Goal: Task Accomplishment & Management: Complete application form

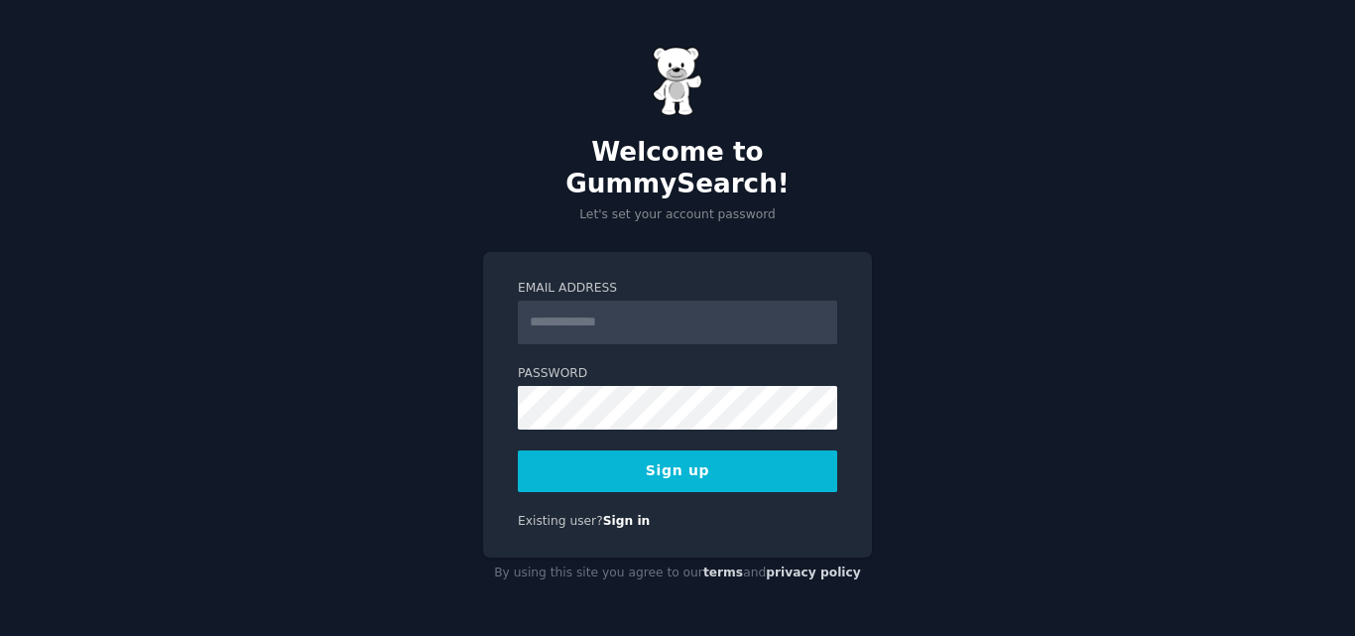
drag, startPoint x: 0, startPoint y: 0, endPoint x: 544, endPoint y: 307, distance: 624.0
click at [544, 307] on input "Email Address" at bounding box center [677, 323] width 319 height 44
type input "**********"
click at [706, 513] on div "Existing user? Sign in" at bounding box center [677, 522] width 319 height 18
click at [673, 451] on button "Sign up" at bounding box center [677, 471] width 319 height 42
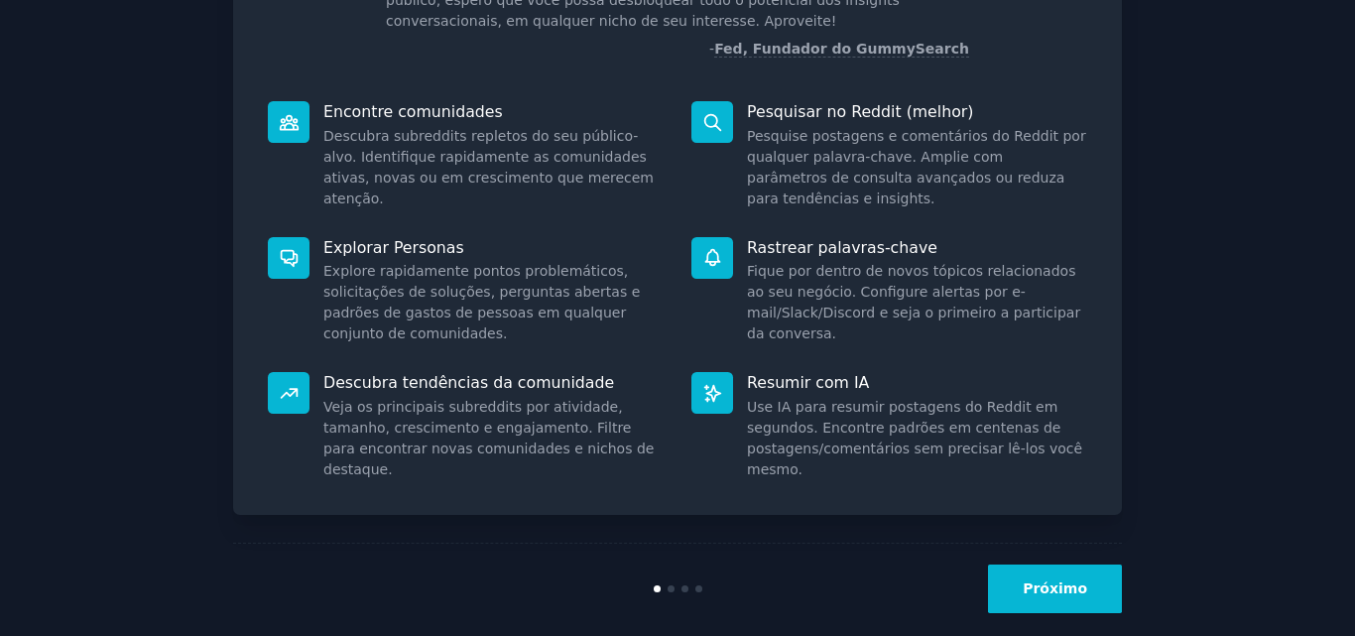
scroll to position [224, 0]
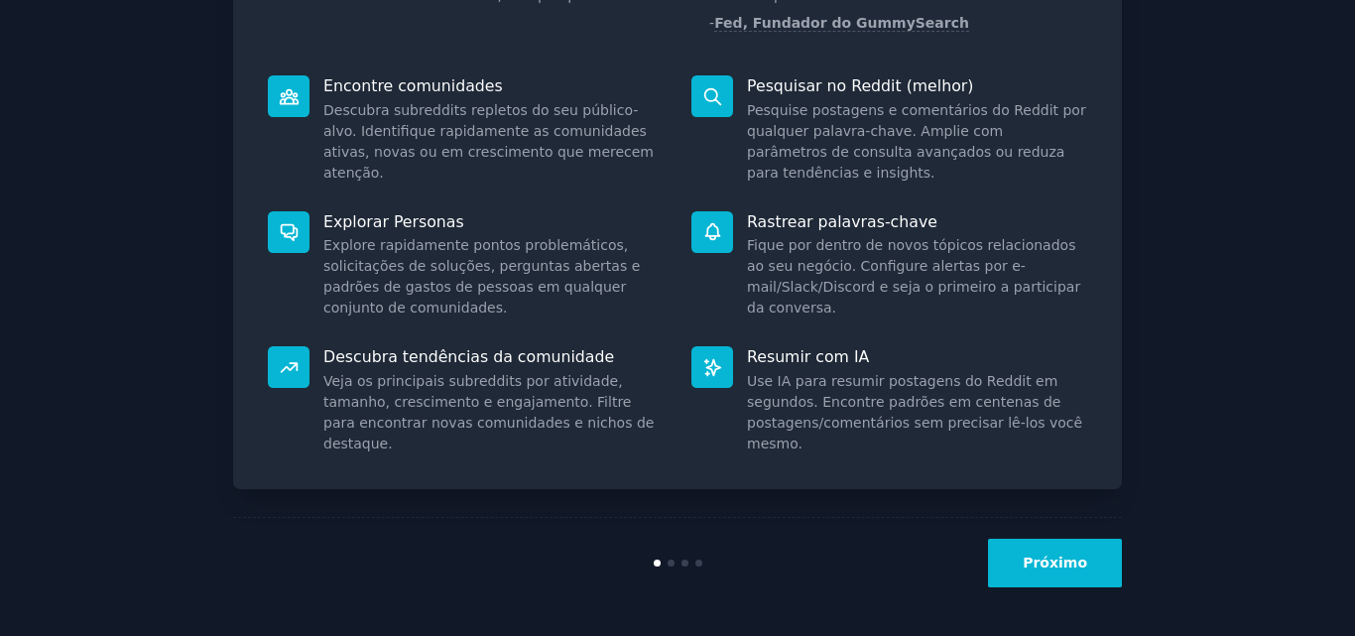
click at [1067, 547] on button "Próximo" at bounding box center [1055, 563] width 134 height 49
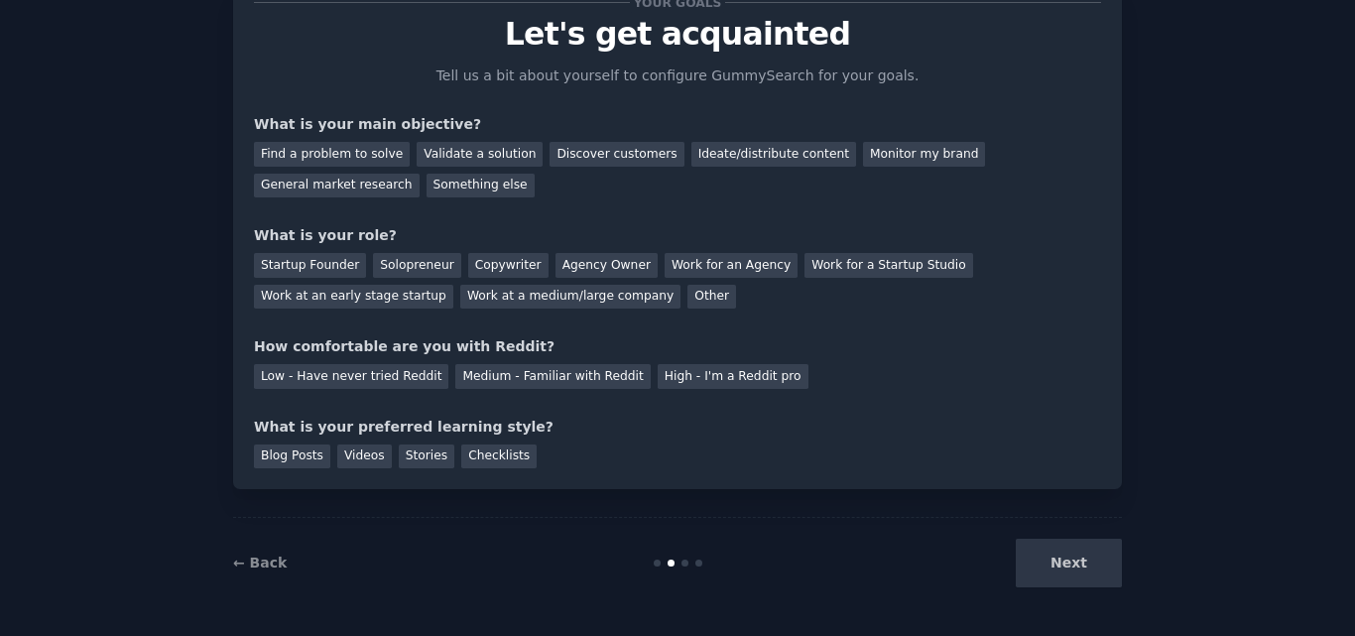
scroll to position [95, 0]
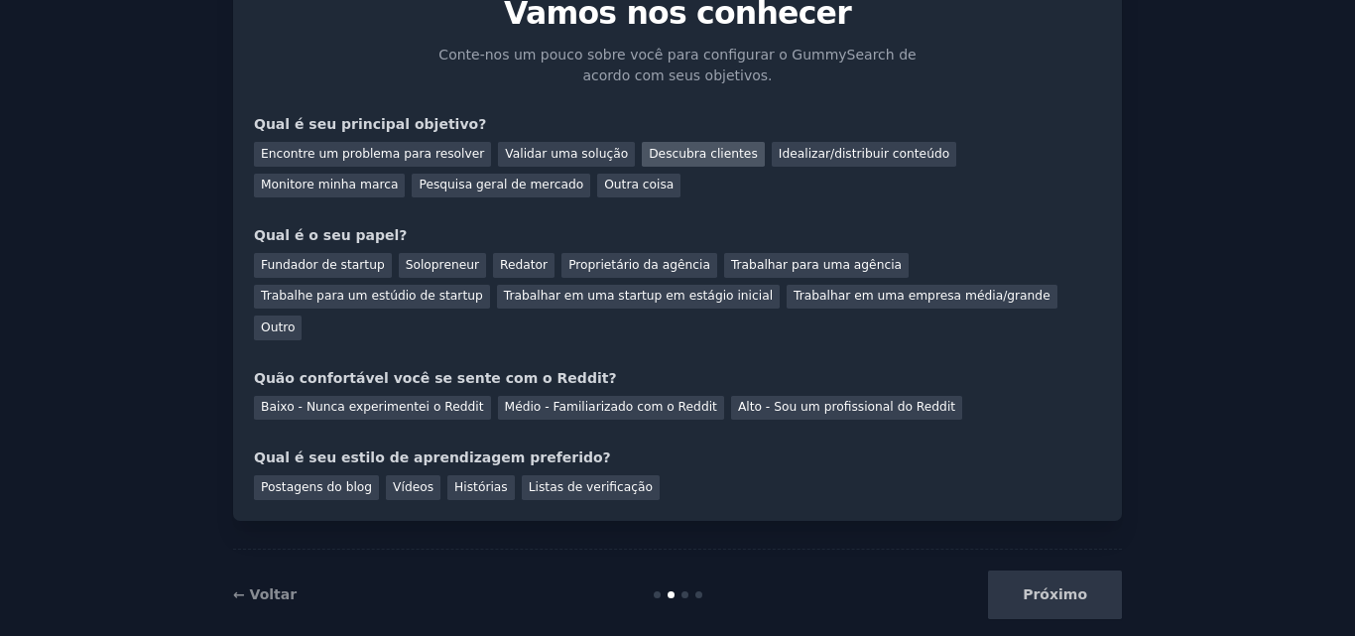
click at [674, 153] on font "Descubra clientes" at bounding box center [703, 154] width 109 height 14
